Goal: Task Accomplishment & Management: Manage account settings

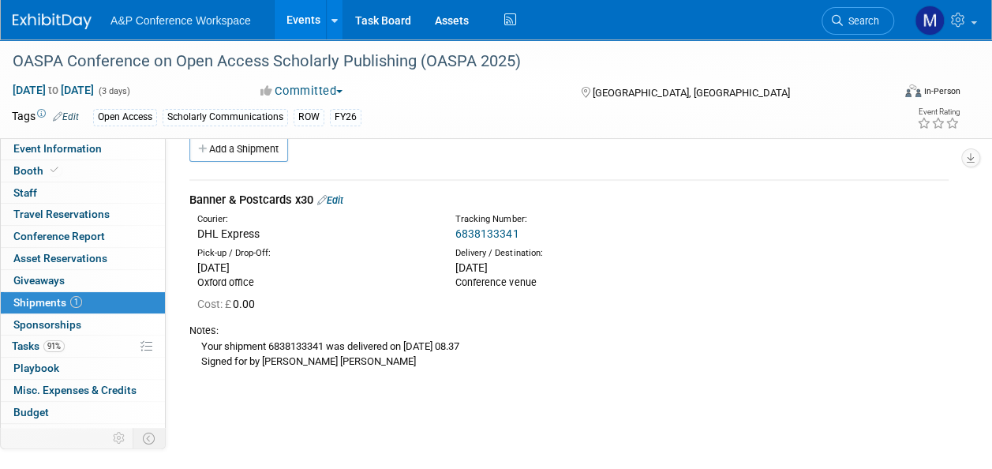
click at [878, 15] on span "Search" at bounding box center [861, 21] width 36 height 12
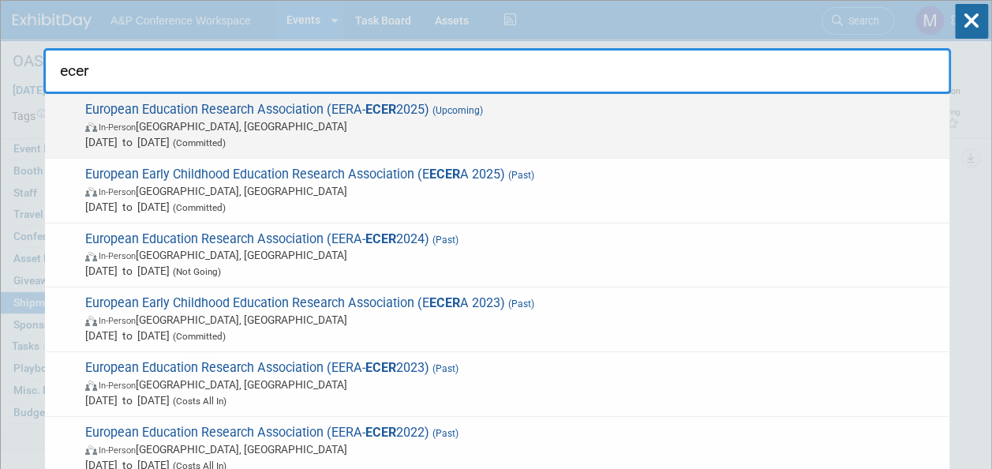
type input "ecer"
click at [388, 105] on strong "ECER" at bounding box center [380, 109] width 31 height 15
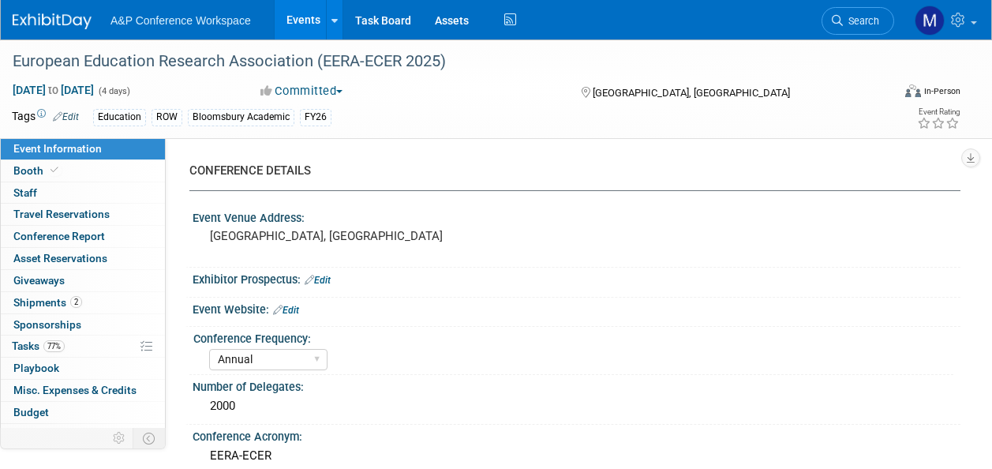
select select "Annual"
select select "Level 2"
select select "In-Person Booth"
select select "Education"
select select "Bloomsbury Academic"
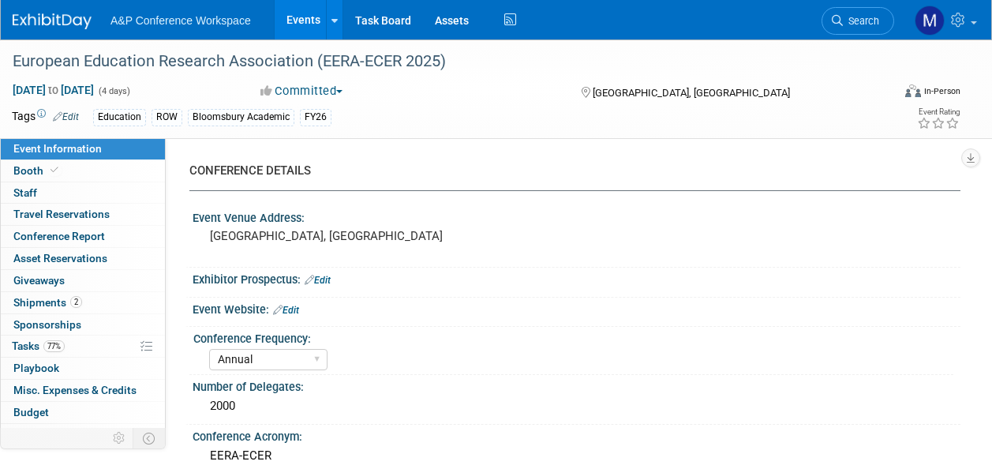
select select "[PERSON_NAME]"
select select "Networking/Commissioning"
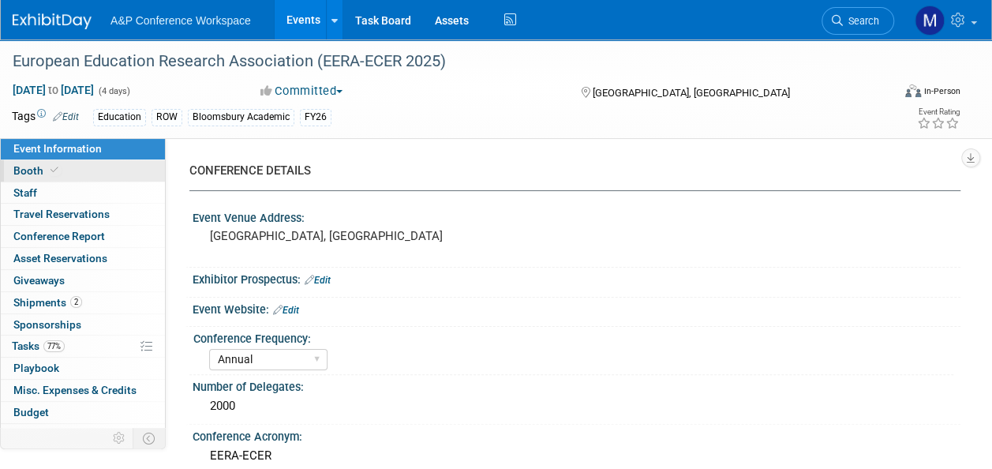
click at [123, 171] on link "Booth" at bounding box center [83, 170] width 164 height 21
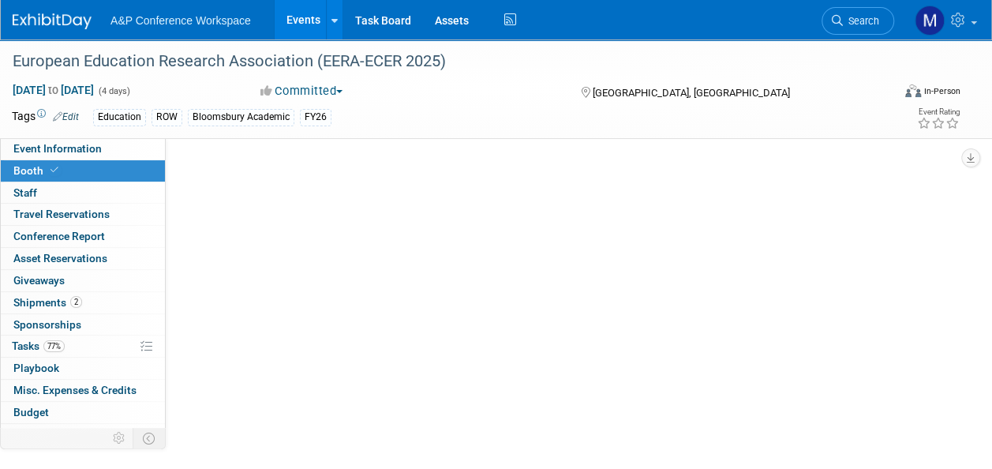
select select "COBA"
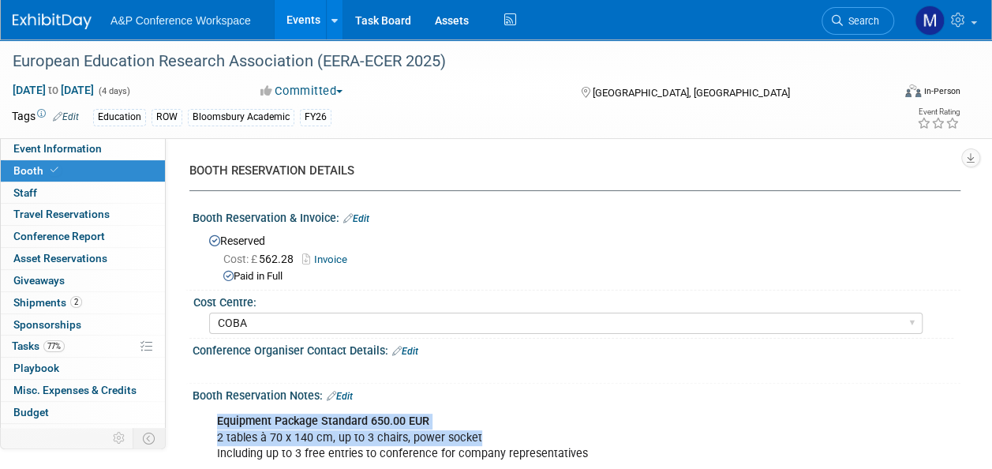
drag, startPoint x: 489, startPoint y: 433, endPoint x: 215, endPoint y: 417, distance: 274.3
click at [215, 417] on div "Equipment Package Standard 650.00 EUR 2 tables à 70 x 140 cm, up to 3 chairs, p…" at bounding box center [507, 437] width 602 height 63
drag, startPoint x: 215, startPoint y: 417, endPoint x: 230, endPoint y: 418, distance: 15.1
copy div "Equipment Package Standard 650.00 EUR 2 tables à 70 x 140 cm, up to 3 chairs, p…"
click at [101, 148] on link "Event Information" at bounding box center [83, 148] width 164 height 21
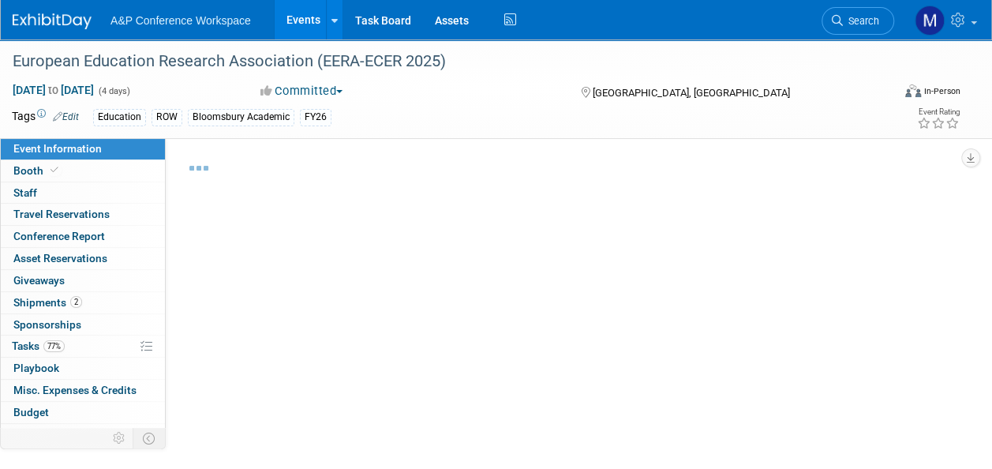
select select "Annual"
select select "Level 2"
select select "In-Person Booth"
select select "Education"
select select "Bloomsbury Academic"
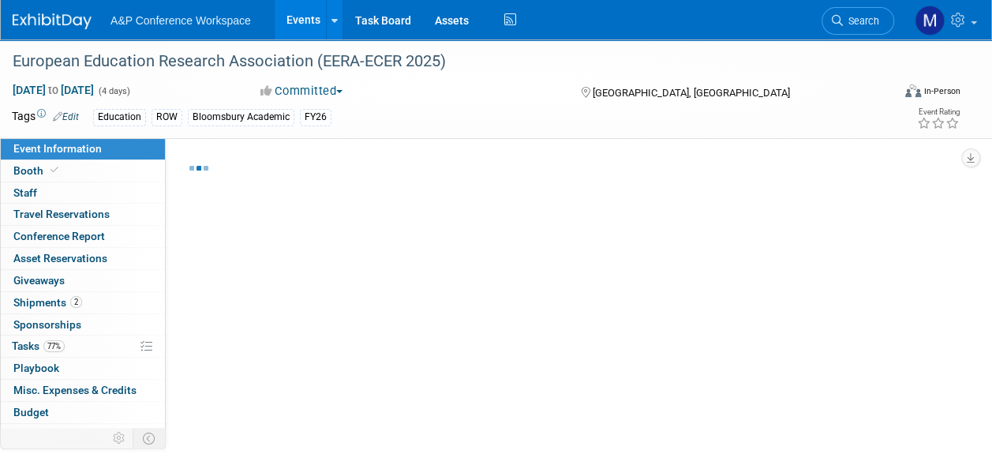
select select "[PERSON_NAME]"
select select "Networking/Commissioning"
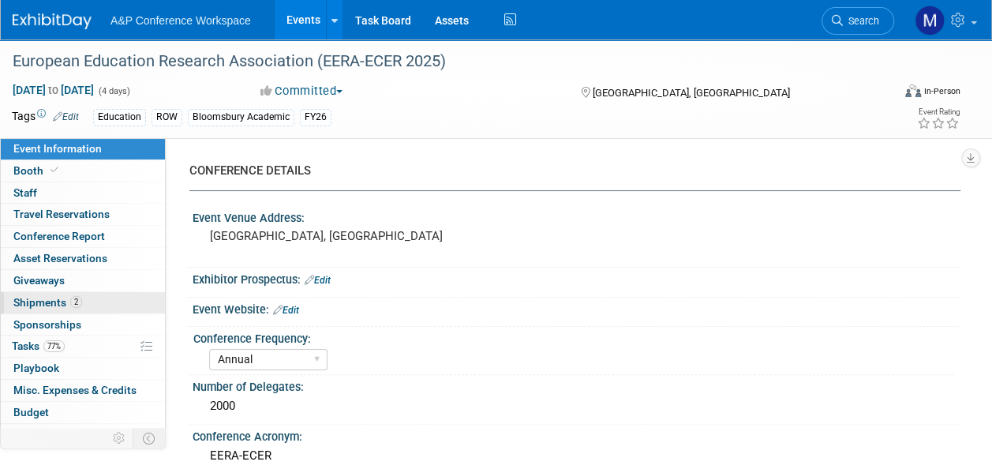
click at [80, 300] on span "2" at bounding box center [76, 302] width 12 height 12
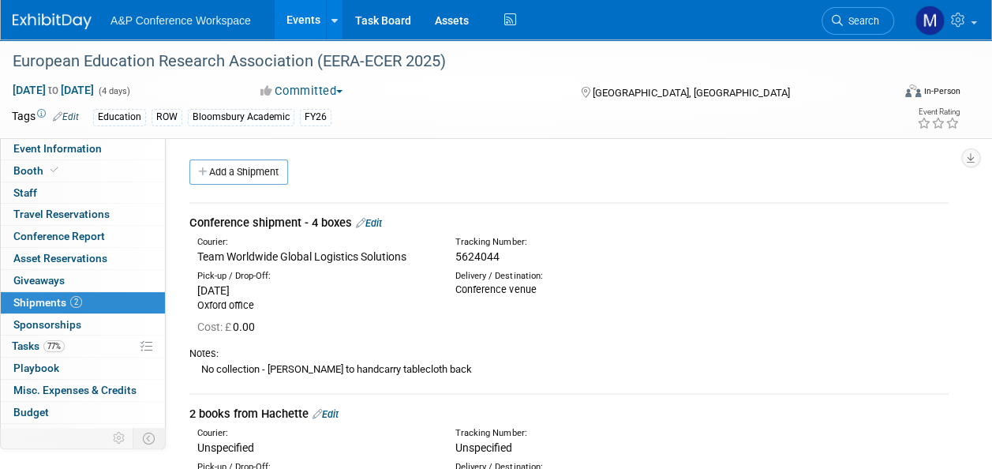
click at [382, 222] on link "Edit" at bounding box center [369, 223] width 26 height 12
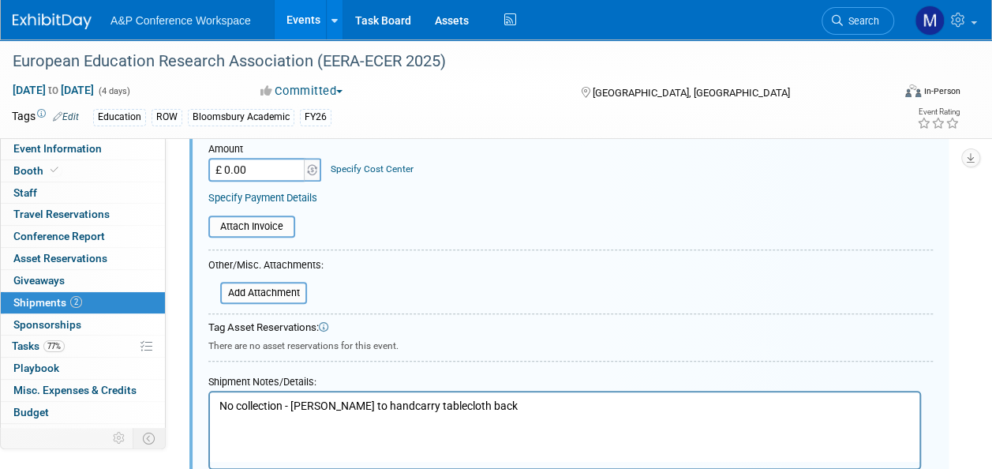
scroll to position [418, 0]
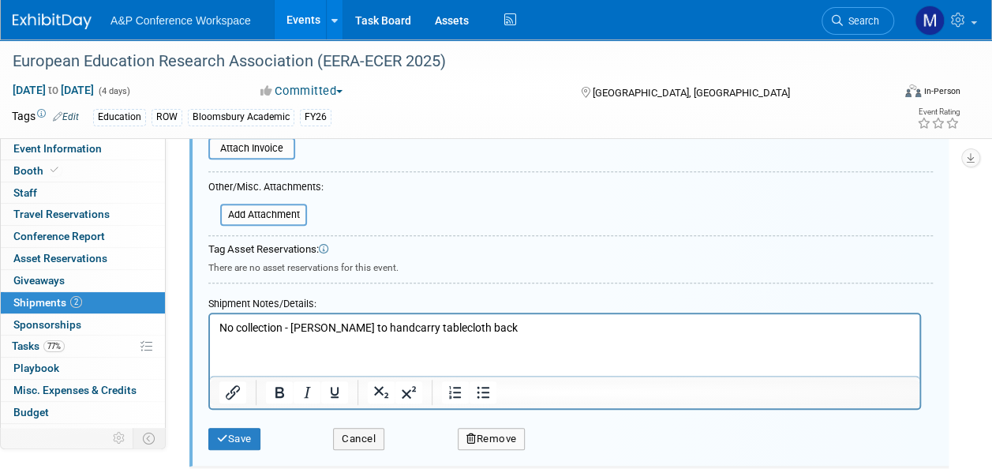
click at [461, 327] on p "No collection - Ben to handcarry tablecloth back" at bounding box center [564, 328] width 691 height 16
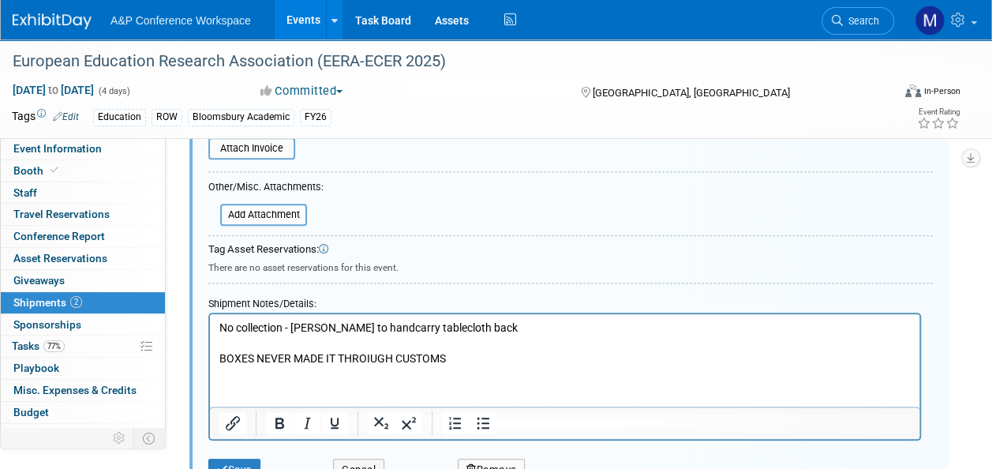
click at [372, 358] on p "BOXES NEVER MADE IT THROIUGH CUSTOMS" at bounding box center [564, 359] width 691 height 16
click at [463, 358] on p "BOXES NEVER MADE IT THROUGH CUSTOMS" at bounding box center [564, 359] width 691 height 16
click at [586, 358] on p "BOXES NEVER MADE IT THROUGH CUSTOMS, DHL AND BROKER MESS UP AFTER CONFIRMING" at bounding box center [564, 359] width 691 height 16
click at [700, 355] on p "BOXES NEVER MADE IT THROUGH CUSTOMS, DHL AND BROKER MESS UP... AFTER CONFIRMING" at bounding box center [564, 359] width 691 height 16
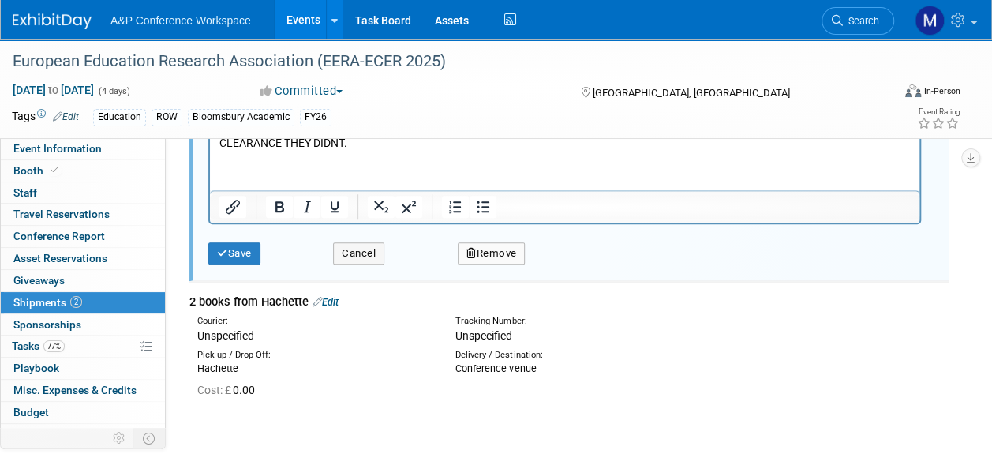
scroll to position [654, 0]
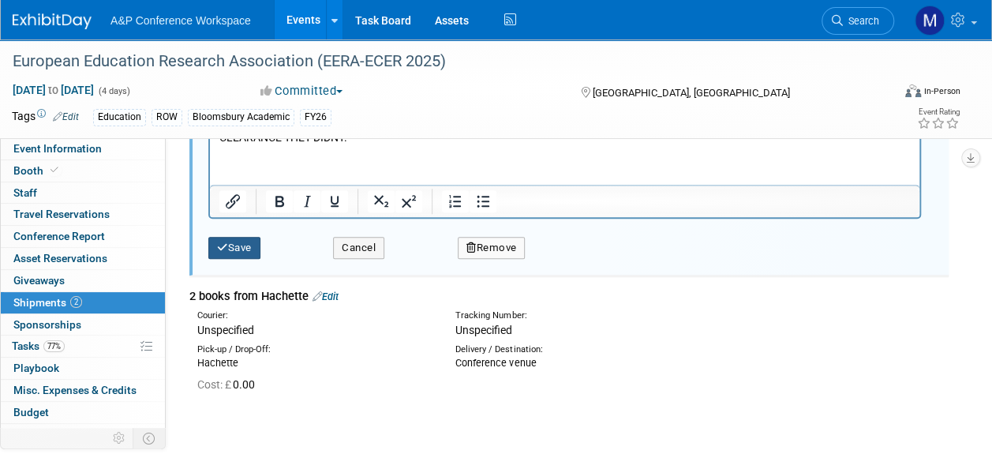
click at [253, 244] on button "Save" at bounding box center [234, 248] width 52 height 22
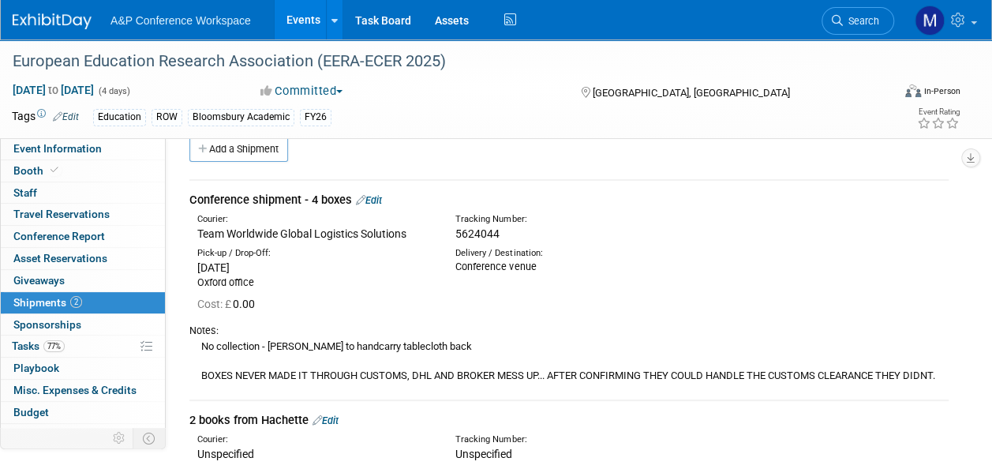
scroll to position [181, 0]
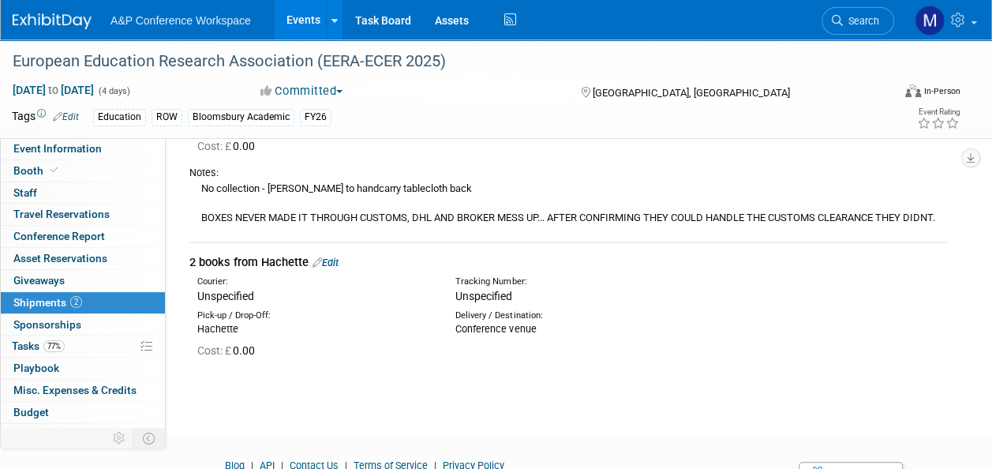
click at [338, 260] on link "Edit" at bounding box center [326, 263] width 26 height 12
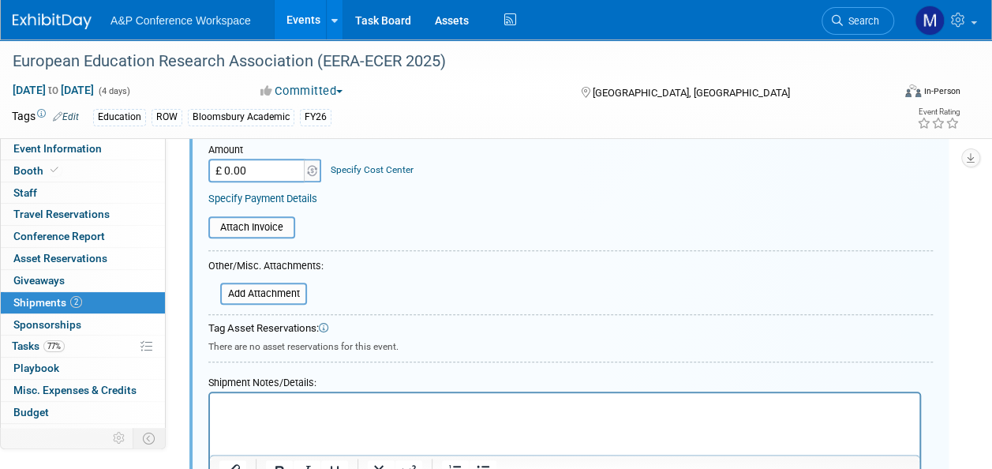
scroll to position [786, 0]
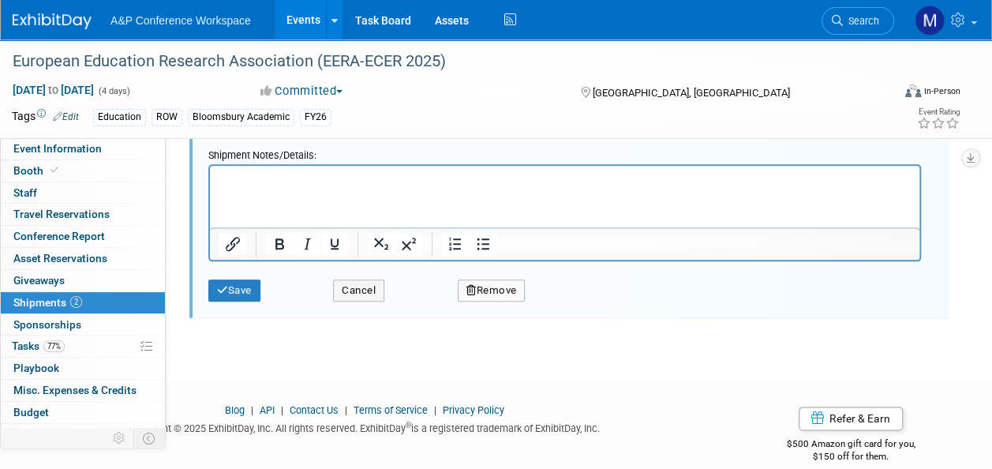
click at [499, 292] on button "Remove" at bounding box center [492, 290] width 68 height 22
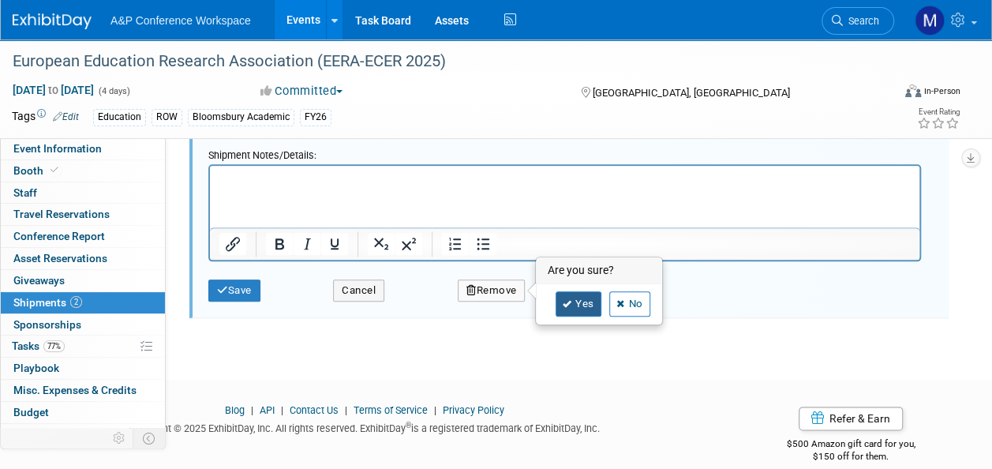
click at [584, 302] on link "Yes" at bounding box center [579, 303] width 46 height 25
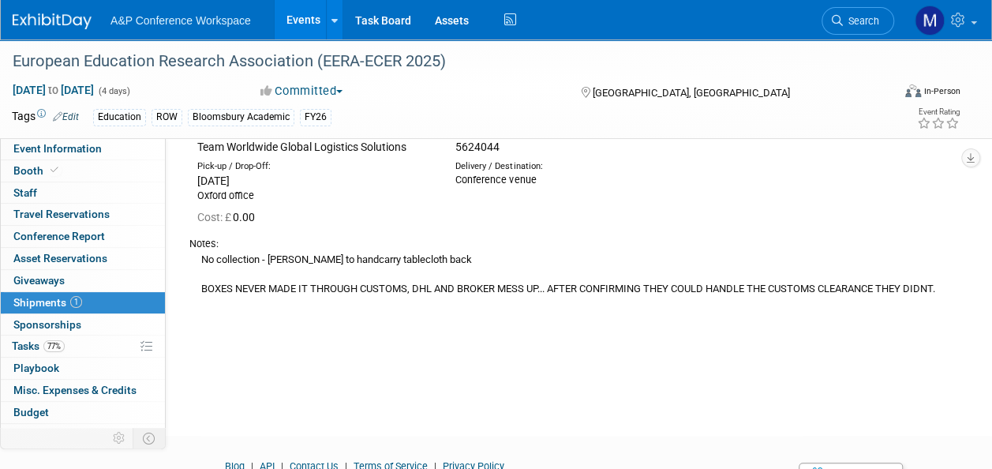
scroll to position [0, 0]
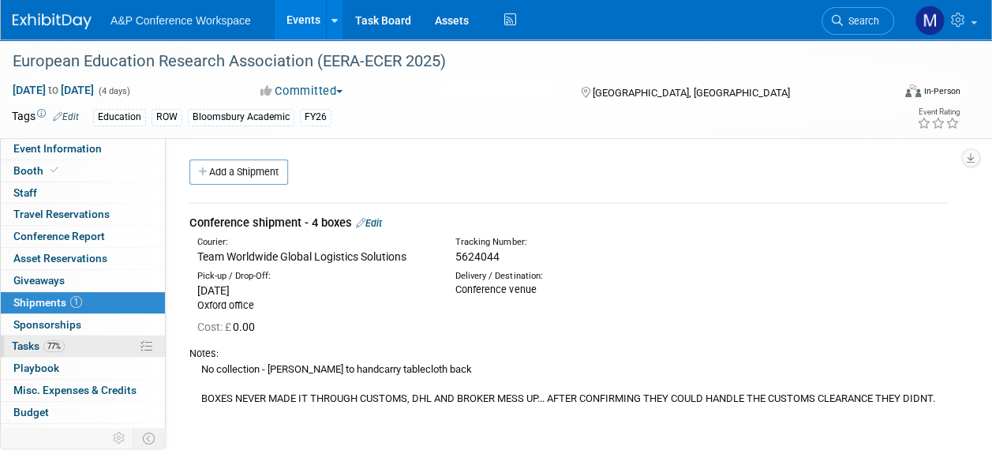
click at [77, 338] on link "77% Tasks 77%" at bounding box center [83, 345] width 164 height 21
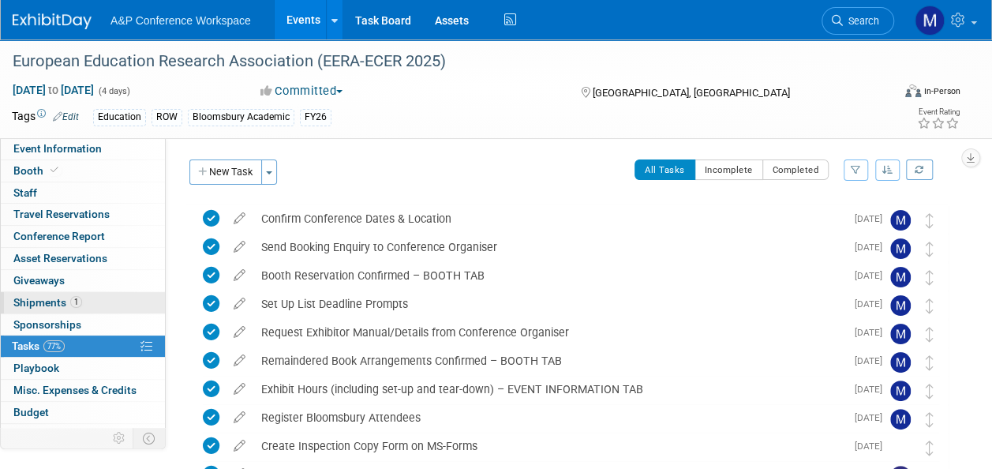
click at [70, 303] on span "1" at bounding box center [76, 302] width 12 height 12
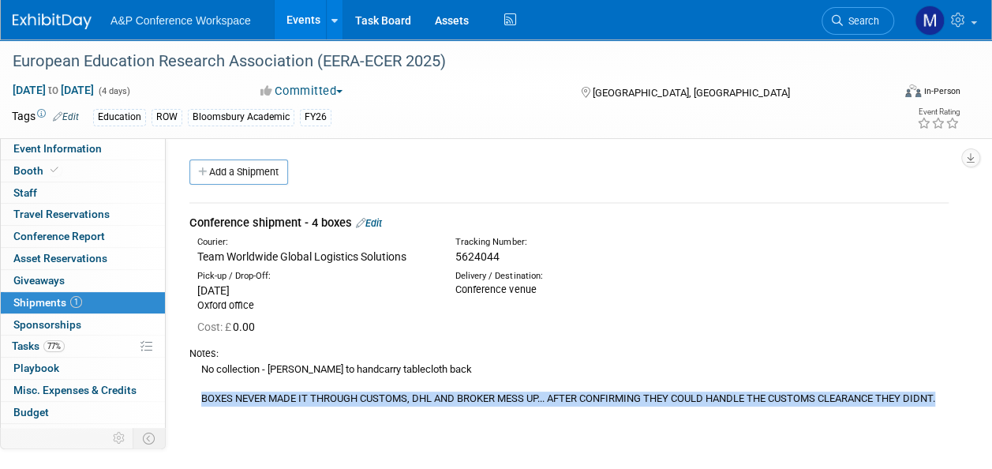
drag, startPoint x: 200, startPoint y: 397, endPoint x: 946, endPoint y: 398, distance: 746.7
click at [946, 398] on div "No collection - Ben to handcarry tablecloth back BOXES NEVER MADE IT THROUGH CU…" at bounding box center [568, 384] width 759 height 46
drag, startPoint x: 946, startPoint y: 398, endPoint x: 900, endPoint y: 402, distance: 46.7
copy div "BOXES NEVER MADE IT THROUGH CUSTOMS, DHL AND BROKER MESS UP... AFTER CONFIRMING…"
click at [51, 345] on span "77%" at bounding box center [53, 346] width 21 height 12
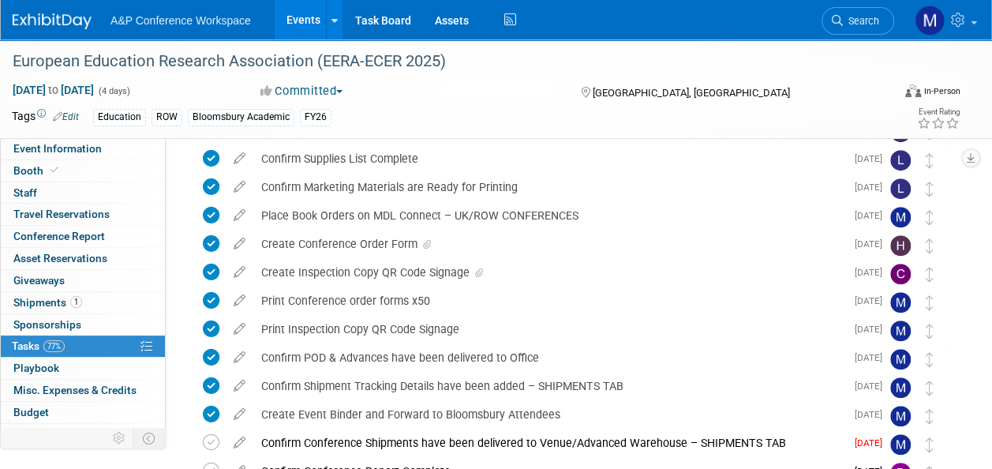
scroll to position [474, 0]
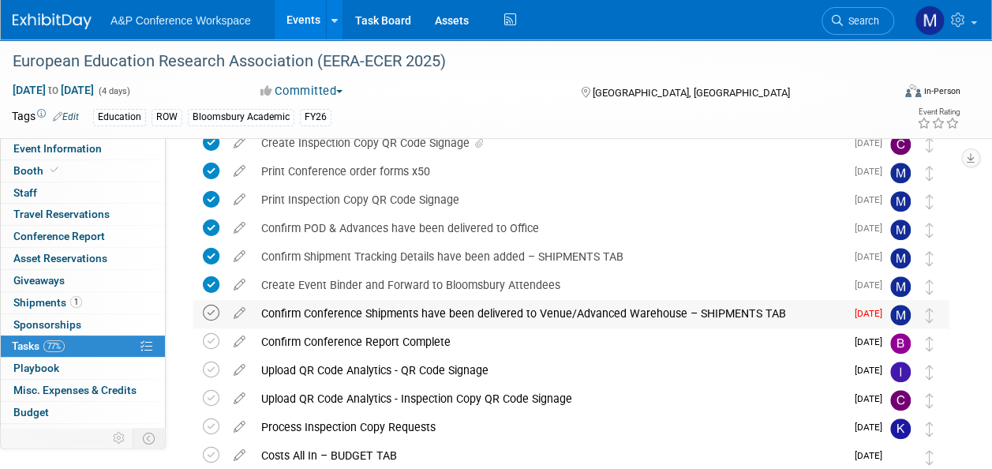
click at [212, 310] on icon at bounding box center [211, 313] width 17 height 17
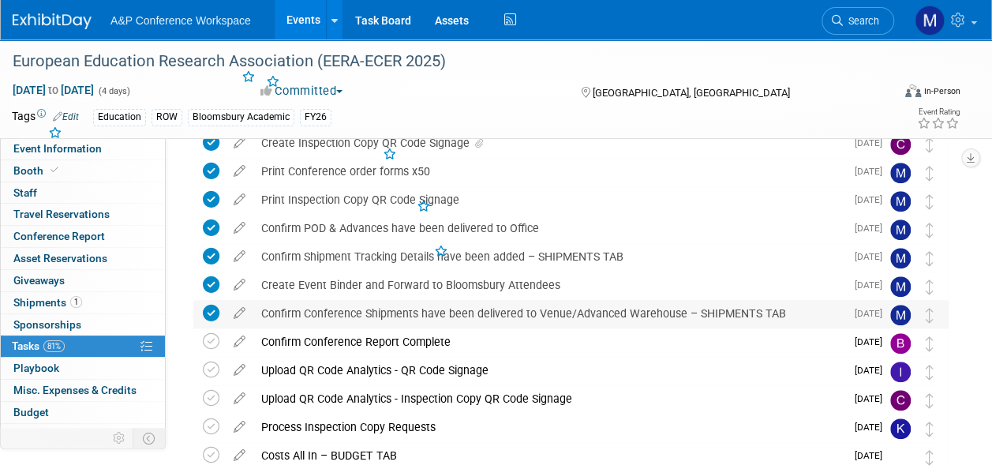
click at [297, 315] on div "Confirm Conference Shipments have been delivered to Venue/Advanced Warehouse – …" at bounding box center [549, 313] width 592 height 27
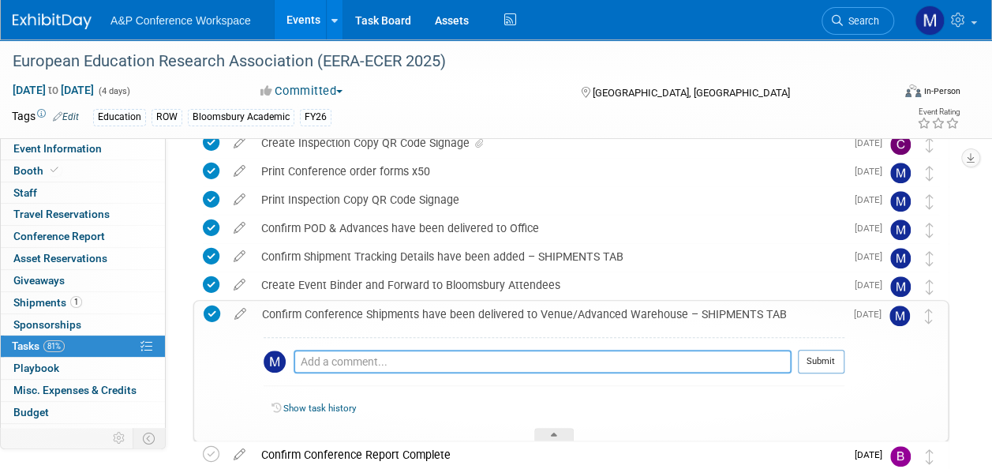
click at [362, 362] on textarea at bounding box center [543, 362] width 498 height 24
paste textarea "BOXES NEVER MADE IT THROUGH CUSTOMS, DHL AND BROKER MESS UP... AFTER CONFIRMING…"
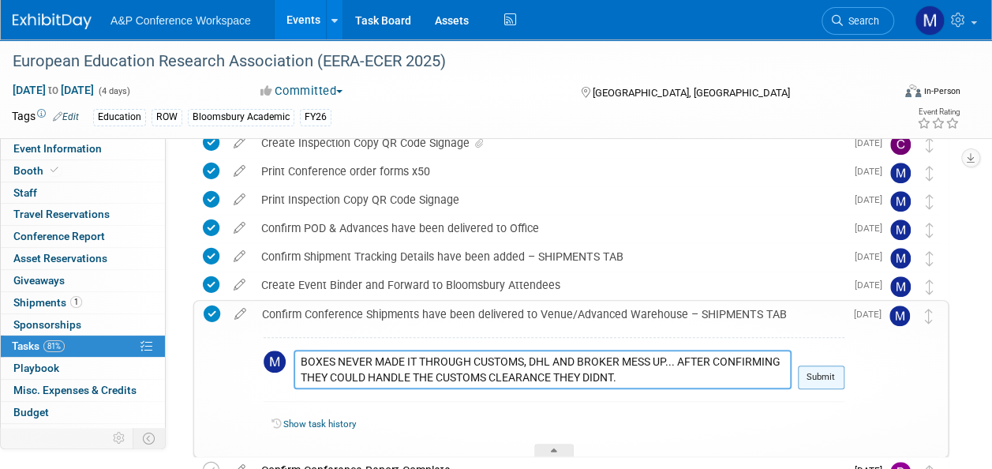
type textarea "BOXES NEVER MADE IT THROUGH CUSTOMS, DHL AND BROKER MESS UP... AFTER CONFIRMING…"
click at [834, 372] on button "Submit" at bounding box center [821, 377] width 47 height 24
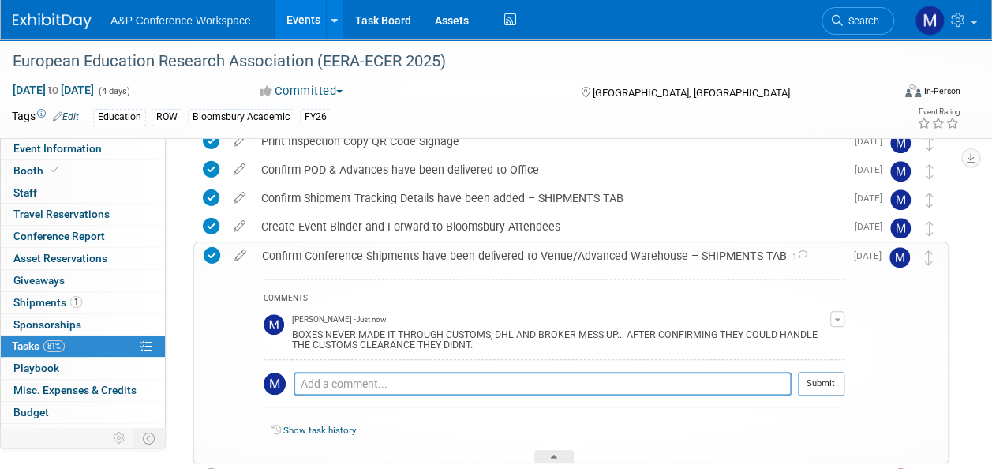
scroll to position [553, 0]
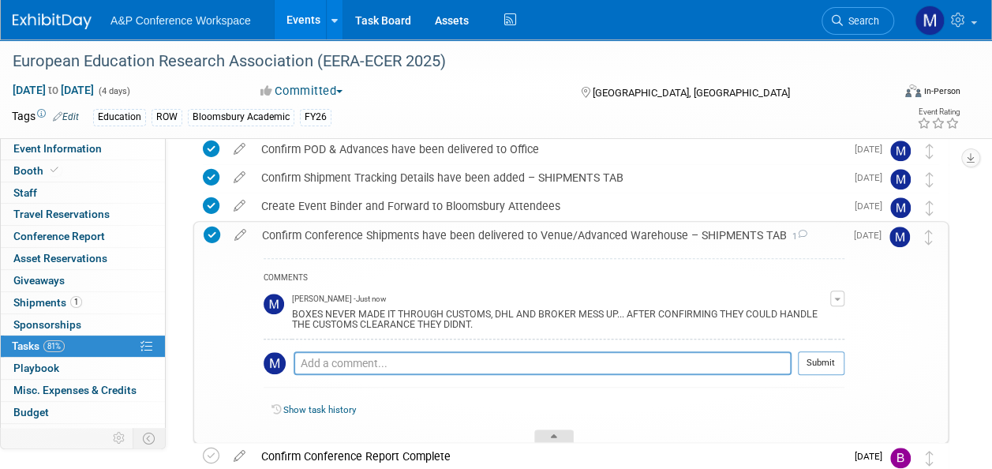
click at [560, 431] on div at bounding box center [553, 435] width 39 height 13
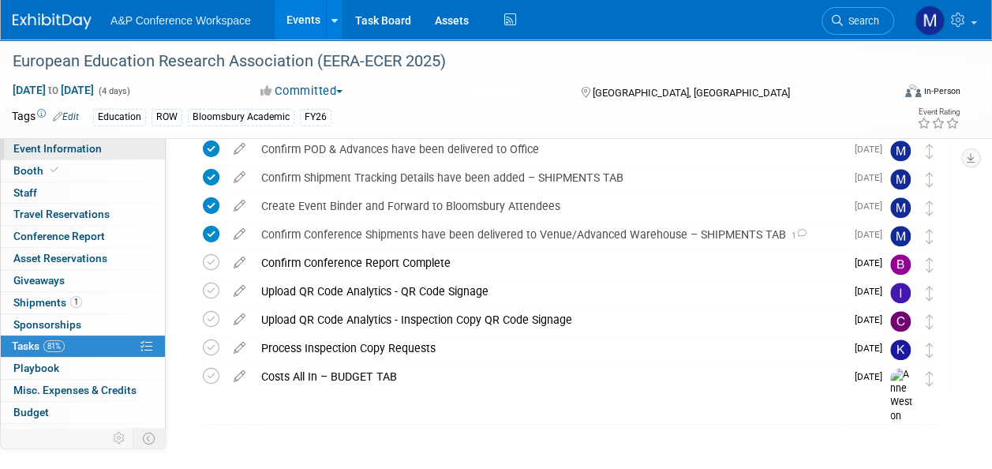
click at [63, 148] on span "Event Information" at bounding box center [57, 148] width 88 height 13
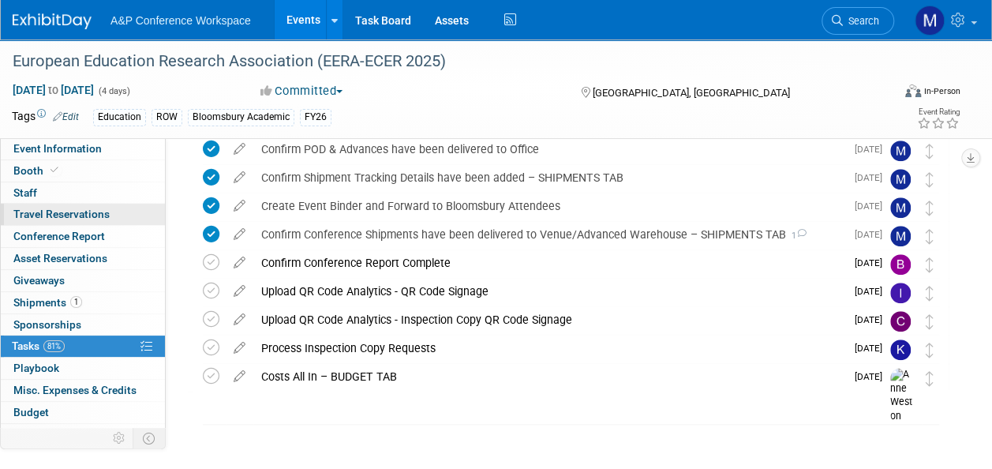
scroll to position [0, 0]
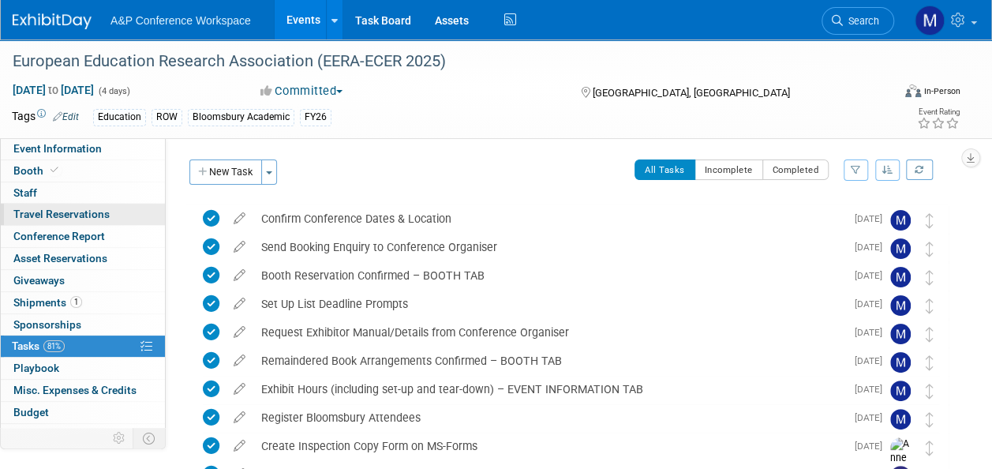
select select "Annual"
select select "Level 2"
select select "In-Person Booth"
select select "Education"
select select "Bloomsbury Academic"
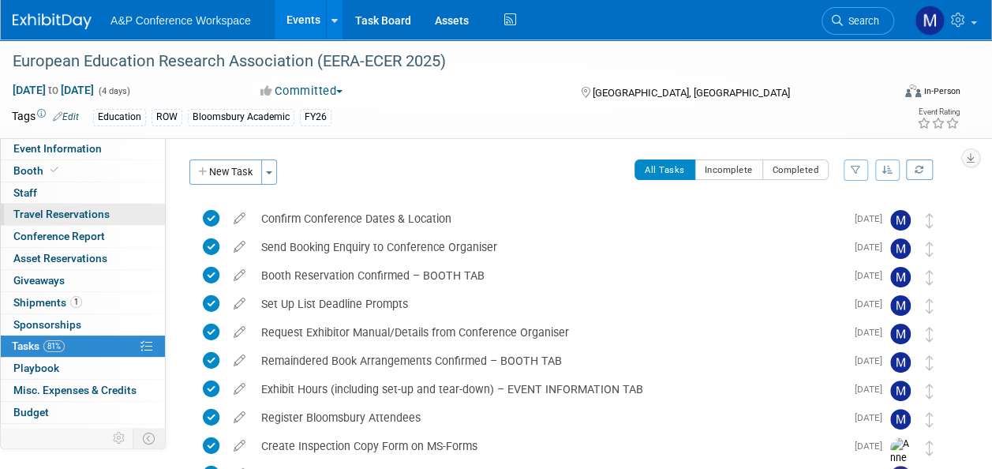
select select "[PERSON_NAME]"
select select "Networking/Commissioning"
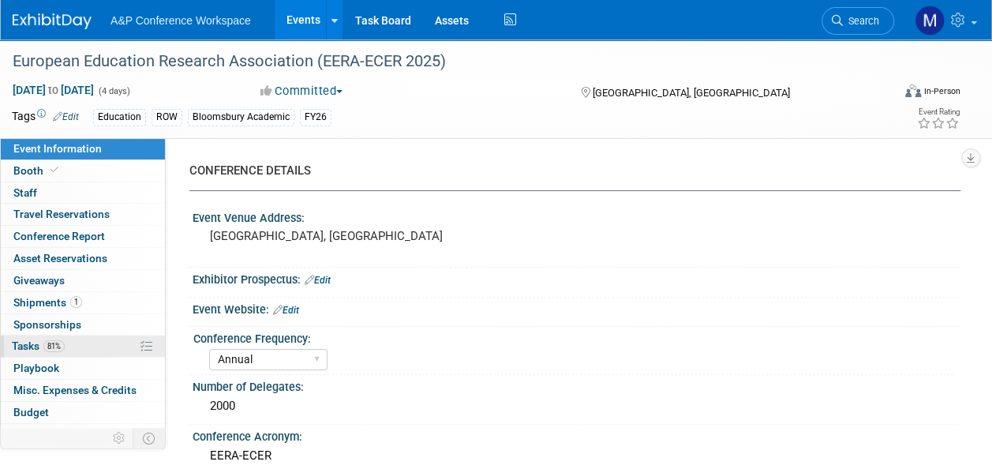
click at [60, 344] on span "81%" at bounding box center [53, 346] width 21 height 12
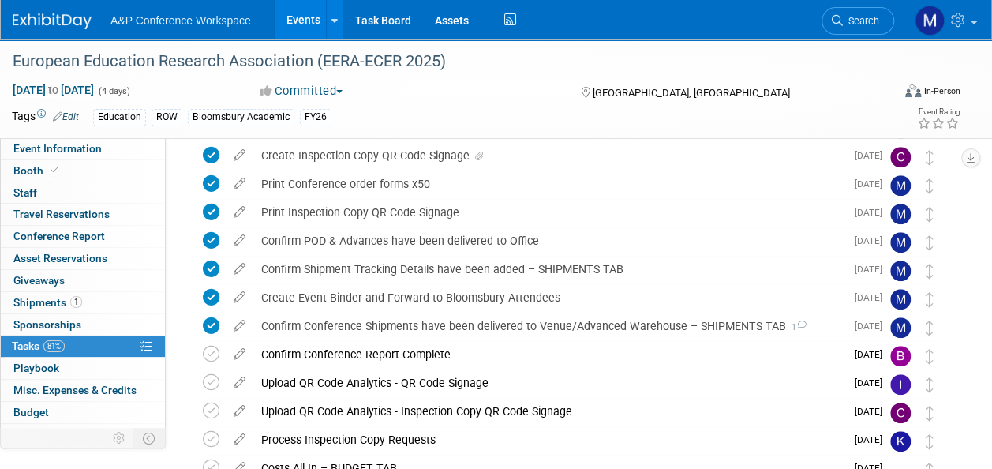
scroll to position [553, 0]
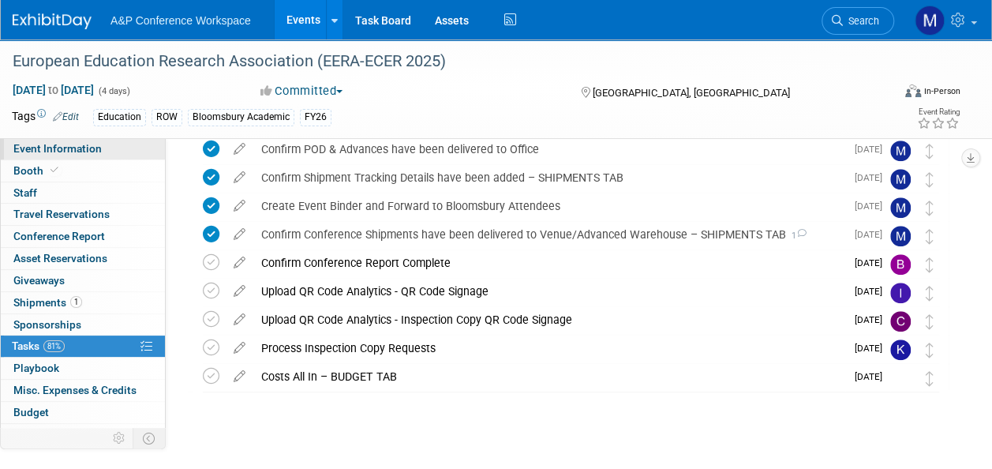
click at [111, 152] on link "Event Information" at bounding box center [83, 148] width 164 height 21
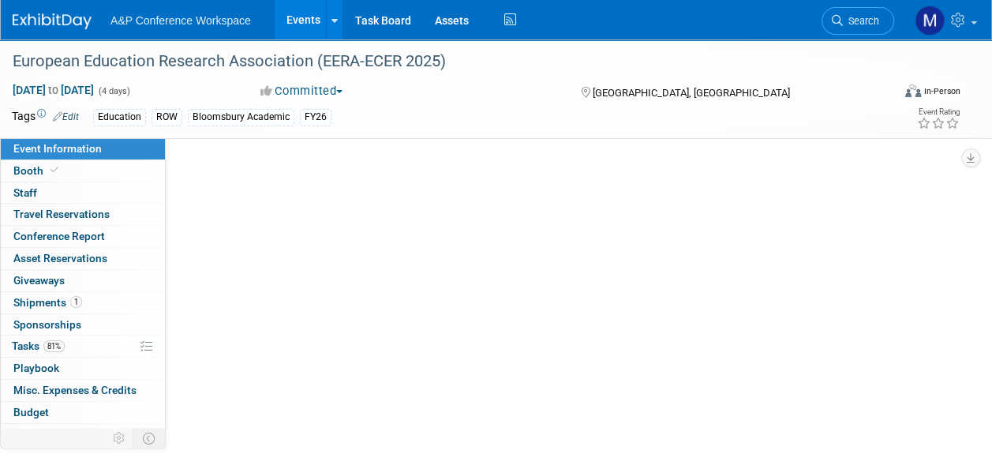
scroll to position [0, 0]
select select "Annual"
select select "Level 2"
select select "In-Person Booth"
select select "Education"
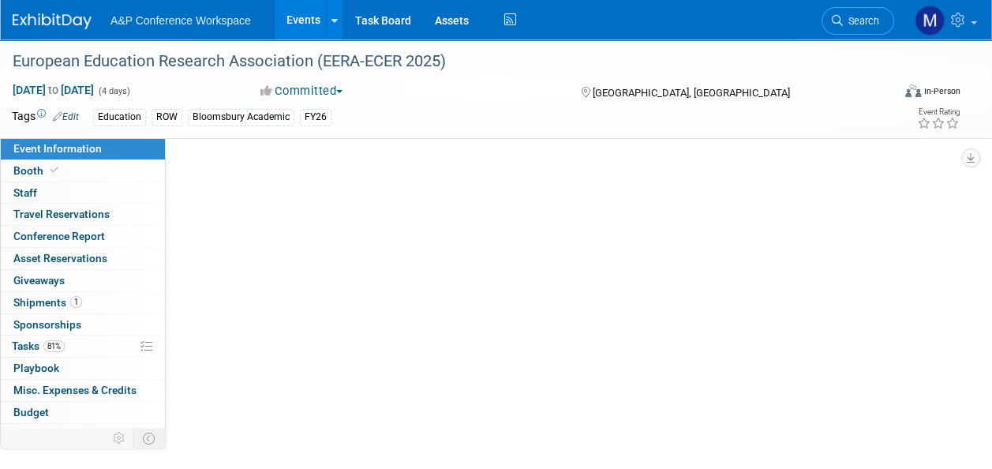
select select "Bloomsbury Academic"
select select "[PERSON_NAME]"
select select "Networking/Commissioning"
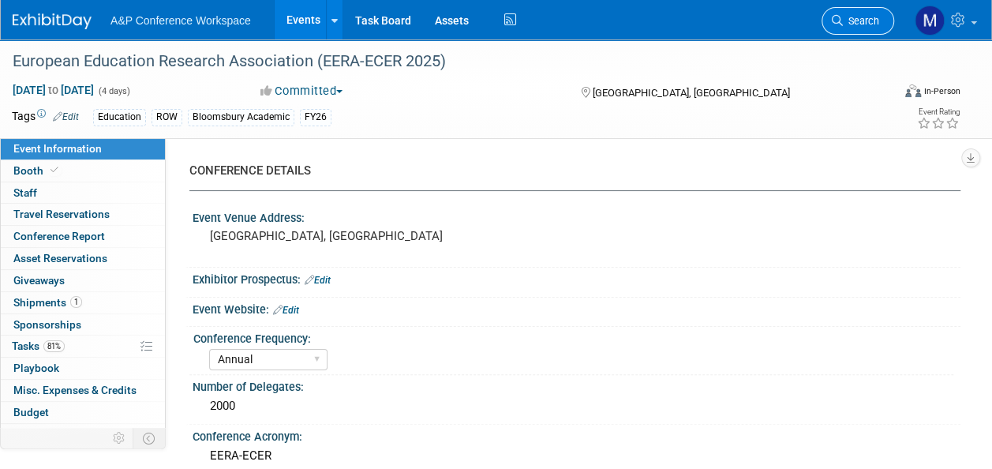
click at [852, 25] on span "Search" at bounding box center [861, 21] width 36 height 12
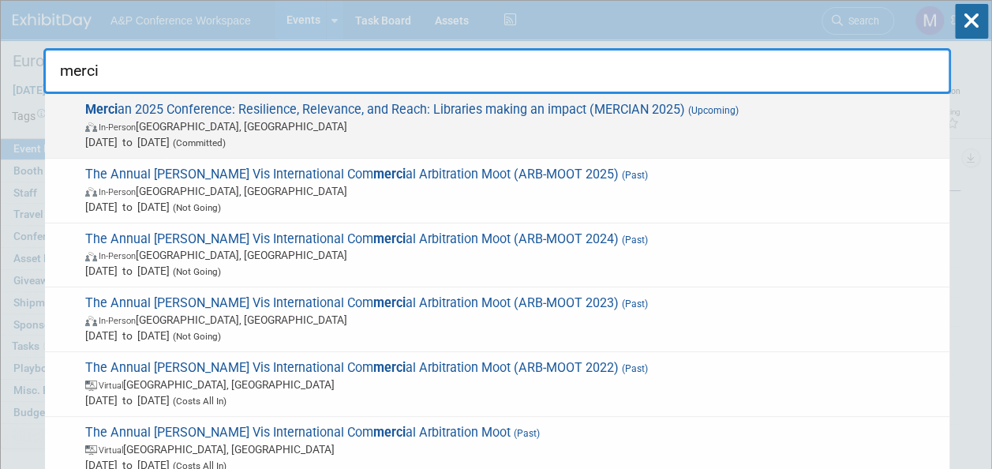
type input "merci"
click at [620, 109] on span "Merci an 2025 Conference: Resilience, Relevance, and Reach: Libraries making an…" at bounding box center [511, 126] width 861 height 48
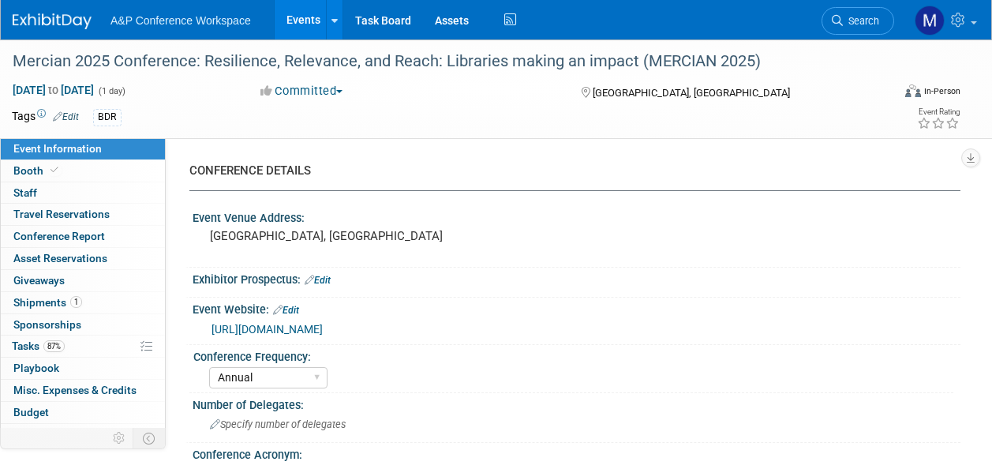
select select "Annual"
select select "Level 2"
select select "In-Person Booth"
select select "Libraries"
select select "Bloomsbury Digital Resources"
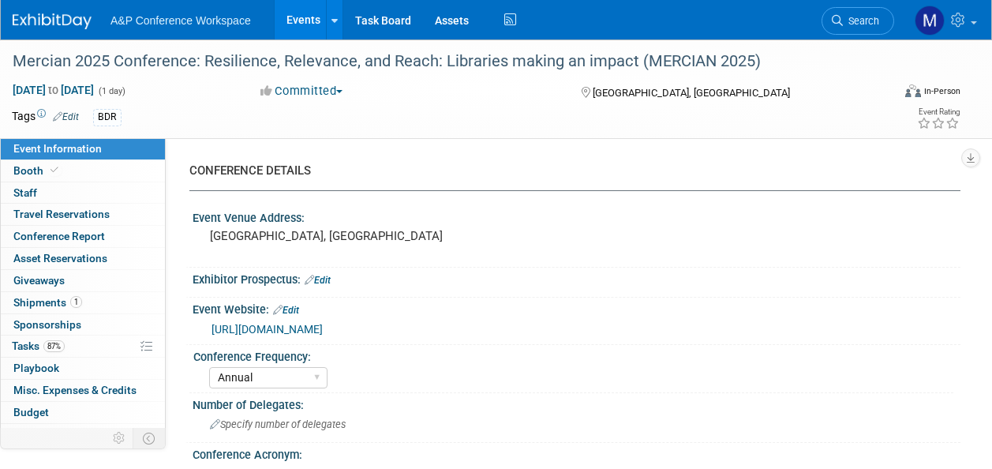
select select "[PERSON_NAME]"
select select "BDR Product Awareness and Trial Generation​"
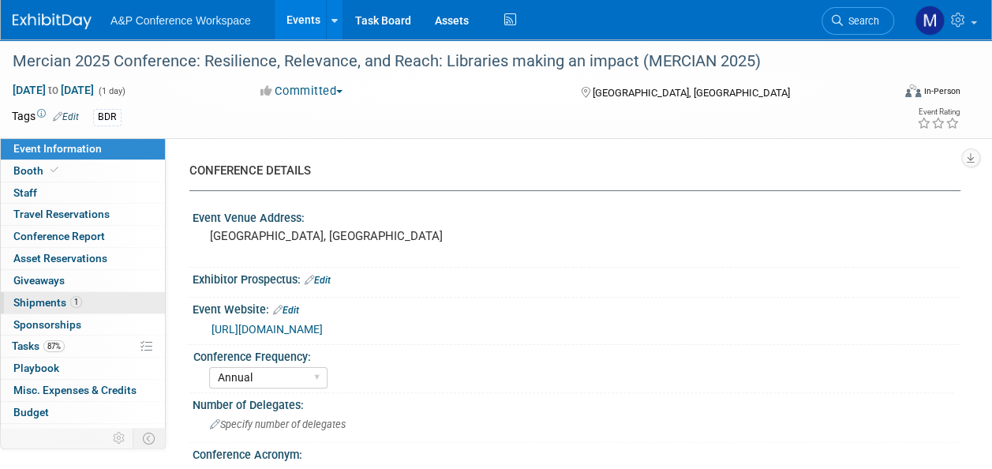
click at [99, 302] on link "1 Shipments 1" at bounding box center [83, 302] width 164 height 21
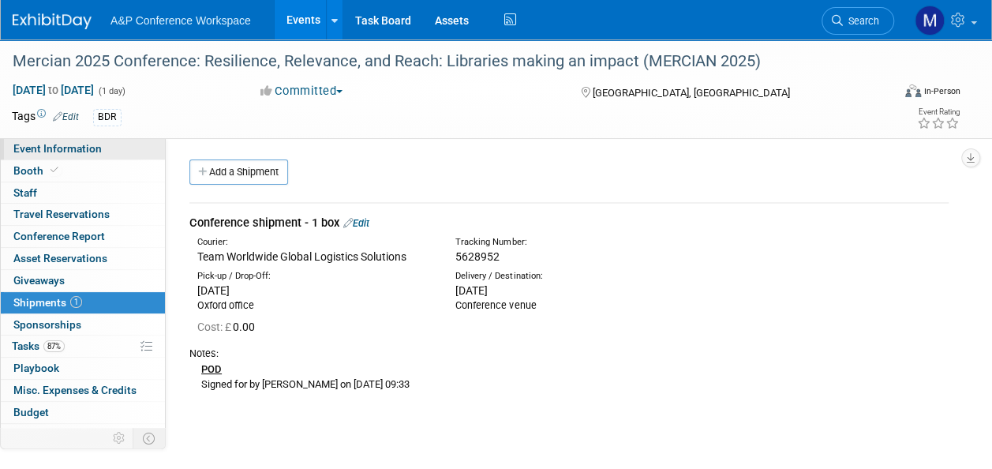
click at [82, 152] on span "Event Information" at bounding box center [57, 148] width 88 height 13
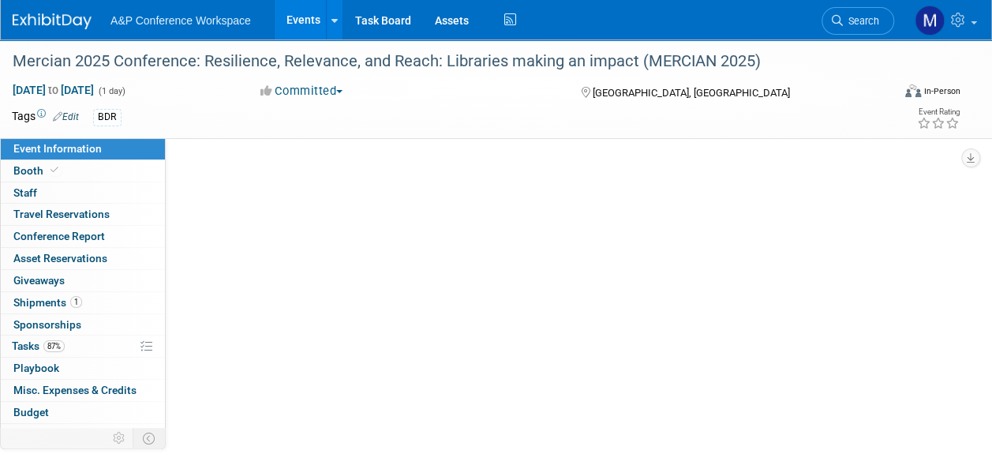
select select "Annual"
select select "Level 2"
select select "In-Person Booth"
select select "Libraries"
select select "Bloomsbury Digital Resources"
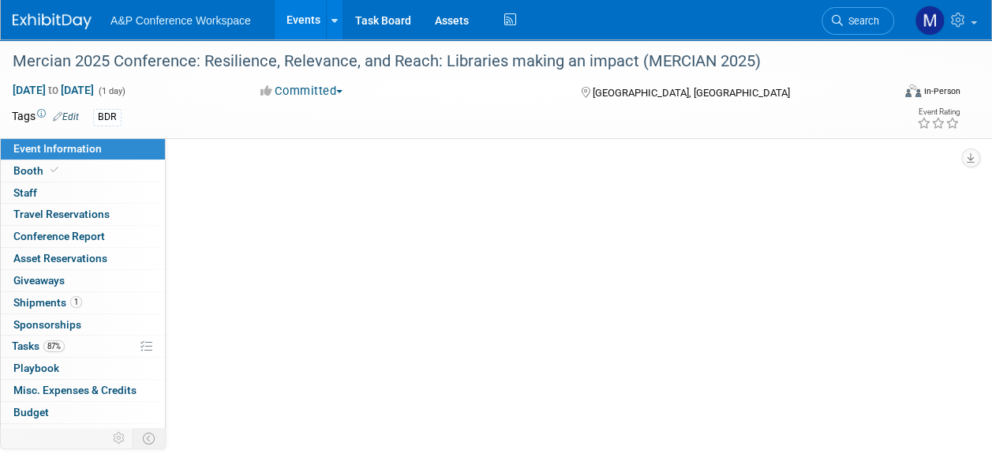
select select "[PERSON_NAME]"
select select "BDR Product Awareness and Trial Generation​"
